Goal: Transaction & Acquisition: Purchase product/service

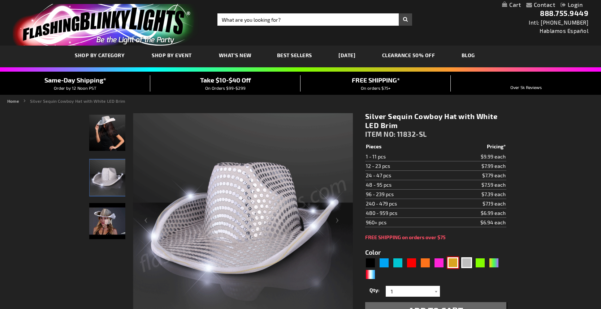
click at [455, 265] on div "Gold" at bounding box center [453, 262] width 11 height 11
type input "5633"
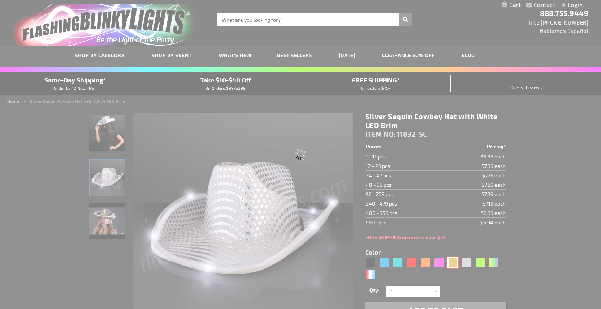
type input "11832-GD"
type input "Customize - Shiny Yellow-Gold Cowboy Hat with Light Brim - ITEM NO: 11832-GD"
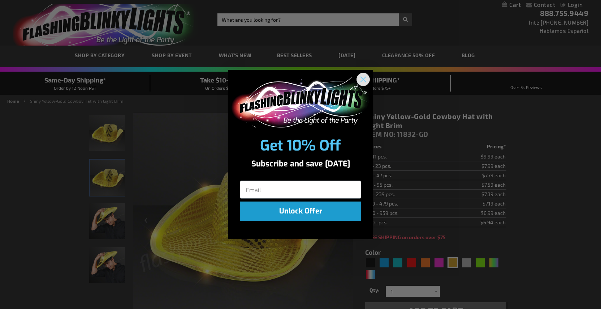
click at [366, 77] on icon "Close dialog" at bounding box center [363, 79] width 5 height 5
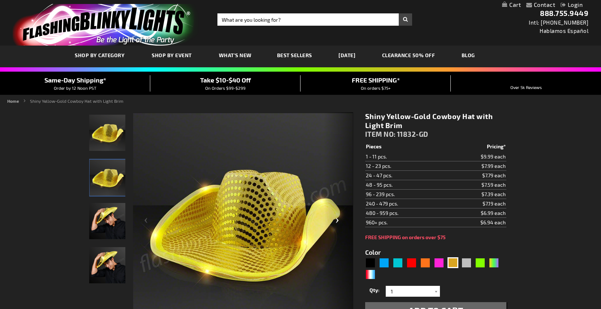
click at [343, 223] on div "Next" at bounding box center [338, 223] width 29 height 222
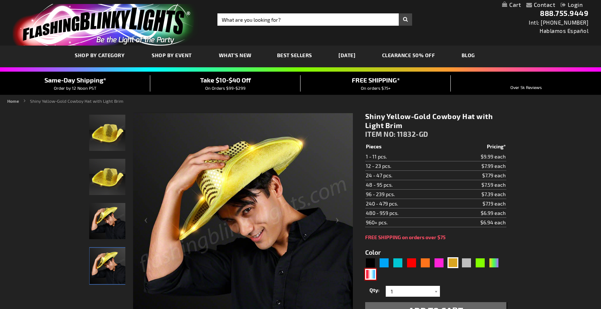
click at [371, 278] on div "RWB" at bounding box center [370, 273] width 11 height 11
type input "5643"
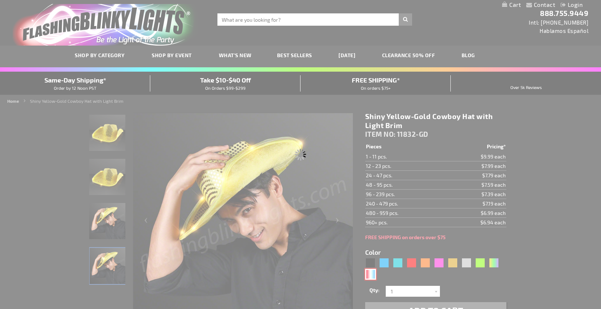
type input "11832-RWB"
type input "Customize - Red White &amp; Blue Cowboy Hat, White Light Up Brim - ITEM NO: 118…"
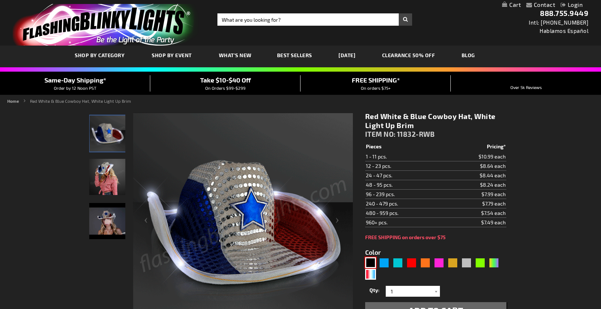
click at [371, 264] on div "Black" at bounding box center [370, 262] width 11 height 11
type input "5631"
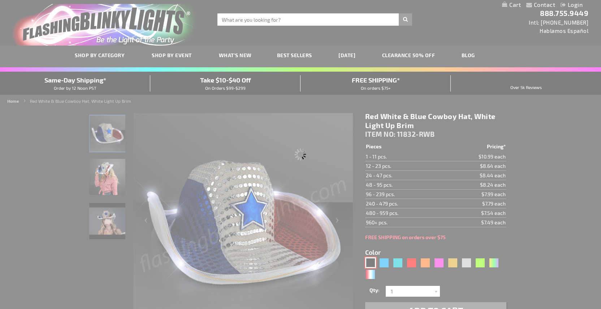
type input "11832-BK"
type input "Customize - Black Sequin Cowboy Hat White LED Light Up Brim - ITEM NO: 11832-BK"
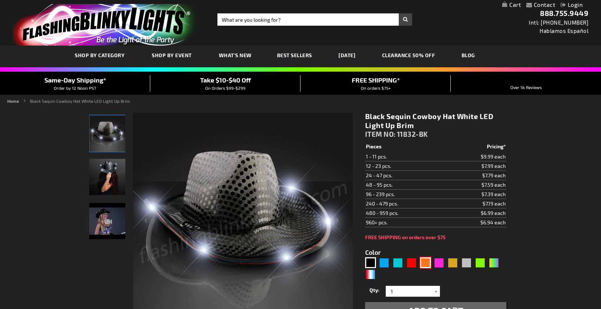
click at [430, 263] on div "Orange" at bounding box center [425, 262] width 11 height 11
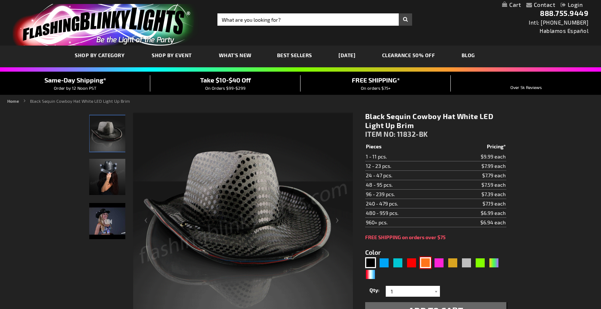
type input "5637"
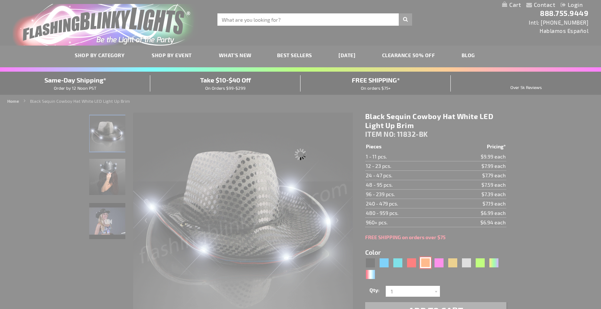
type input "11832-OR"
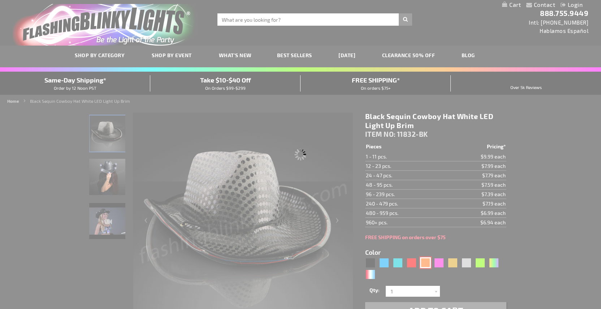
type input "Customize - Shiny Orange Cowboy Hat with Orange LED Brim - ITEM NO: 11832-OR"
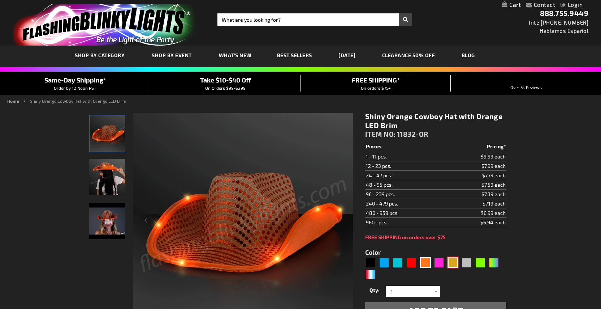
click at [454, 265] on div "Gold" at bounding box center [453, 262] width 11 height 11
type input "5633"
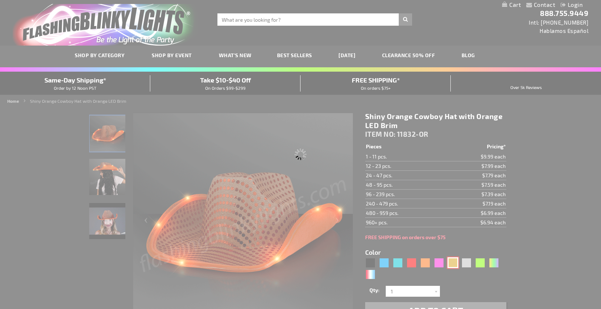
type input "11832-GD"
type input "Customize - Shiny Yellow-Gold Cowboy Hat with Light Brim - ITEM NO: 11832-GD"
